Goal: Transaction & Acquisition: Purchase product/service

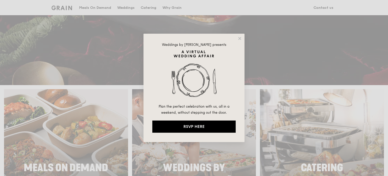
click at [243, 39] on div "Weddings by [PERSON_NAME] presents Plan the perfect celebration with us, all in…" at bounding box center [194, 88] width 101 height 108
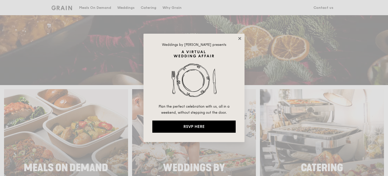
click at [239, 39] on icon at bounding box center [239, 38] width 3 height 3
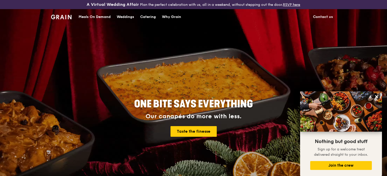
click at [63, 17] on img at bounding box center [61, 17] width 20 height 5
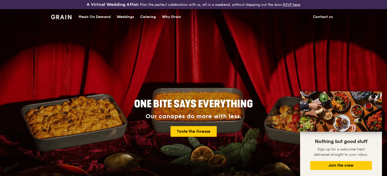
click at [93, 16] on div "Meals On Demand" at bounding box center [95, 16] width 32 height 15
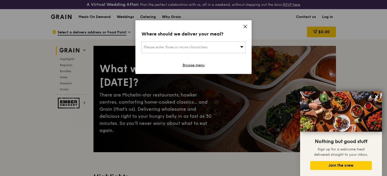
drag, startPoint x: 248, startPoint y: 20, endPoint x: 247, endPoint y: 25, distance: 4.6
click at [248, 21] on div "Where should we deliver your meal? Please enter three or more characters Browse…" at bounding box center [193, 47] width 116 height 54
click at [247, 25] on icon at bounding box center [245, 26] width 5 height 5
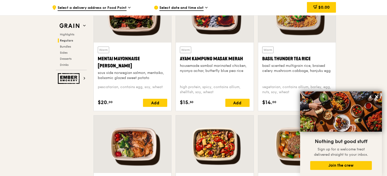
scroll to position [506, 0]
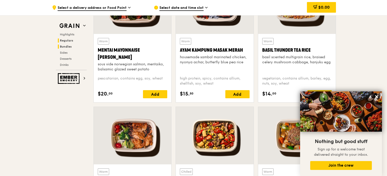
click at [70, 47] on span "Bundles" at bounding box center [66, 47] width 12 height 4
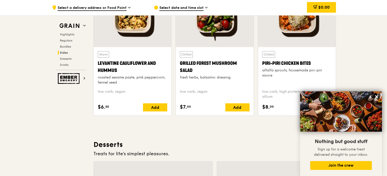
scroll to position [1323, 0]
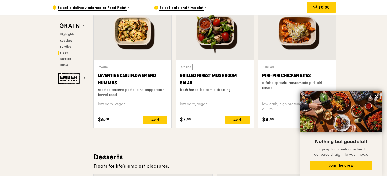
click at [307, 39] on div at bounding box center [297, 30] width 78 height 57
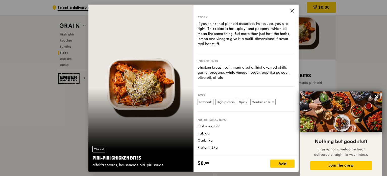
click at [291, 12] on icon at bounding box center [292, 10] width 3 height 3
